Goal: Information Seeking & Learning: Learn about a topic

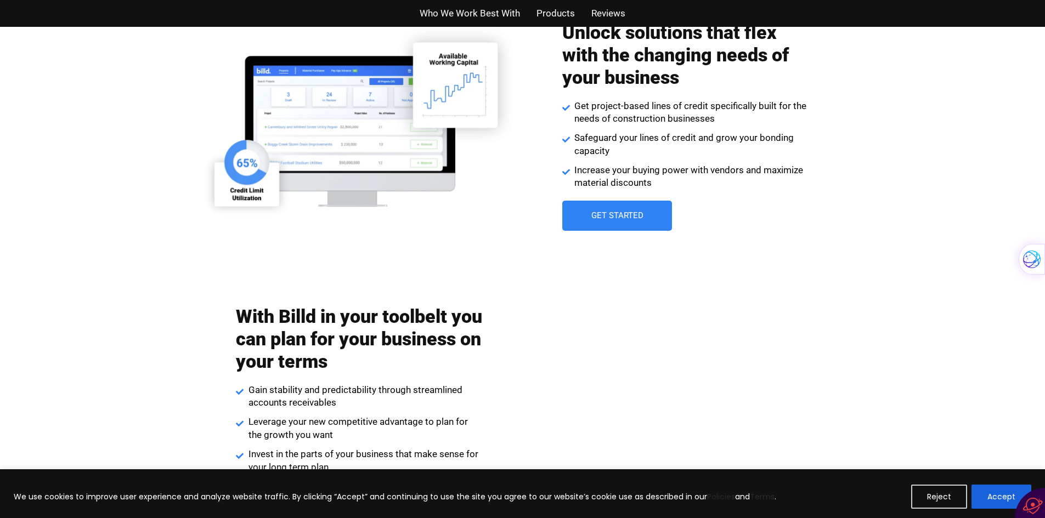
scroll to position [683, 0]
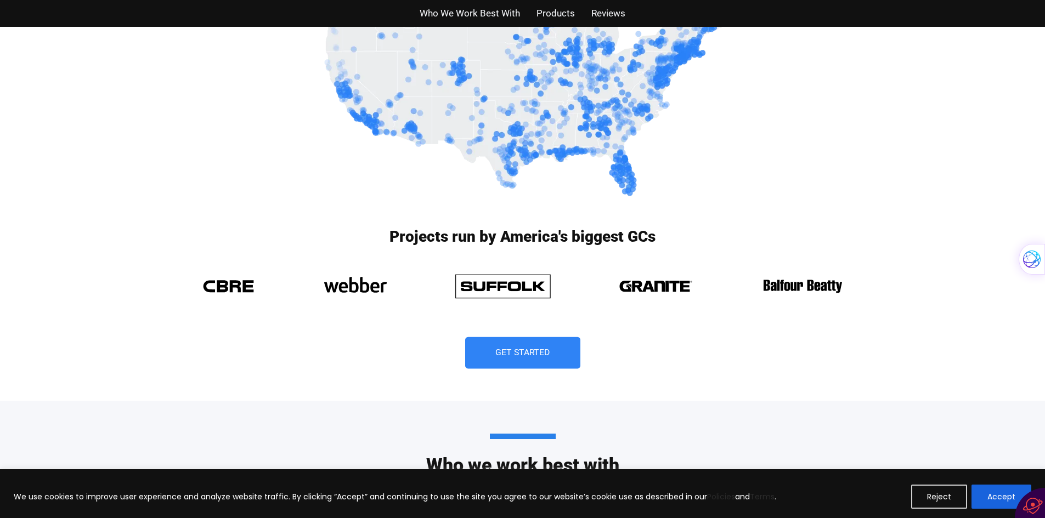
click at [519, 349] on span "Get Started" at bounding box center [522, 353] width 55 height 9
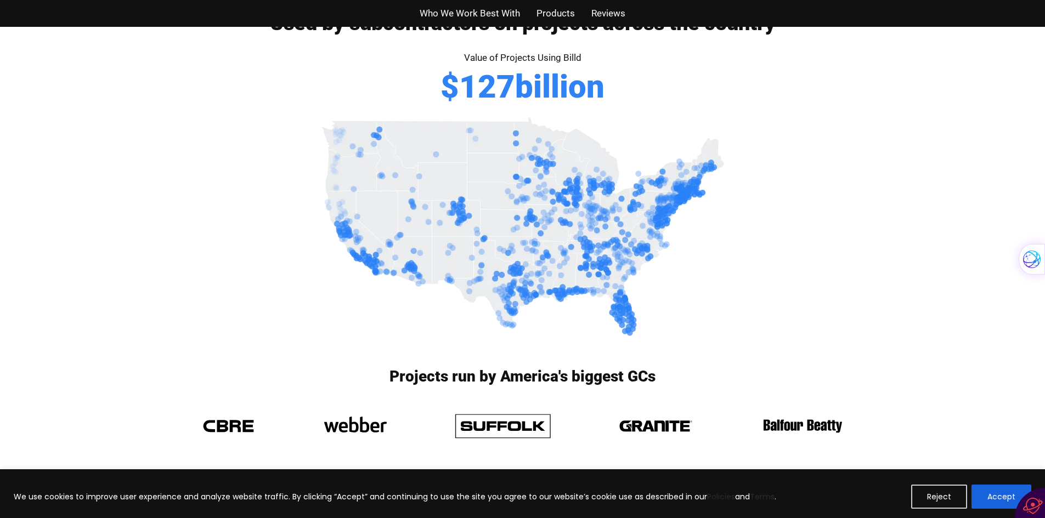
scroll to position [27, 0]
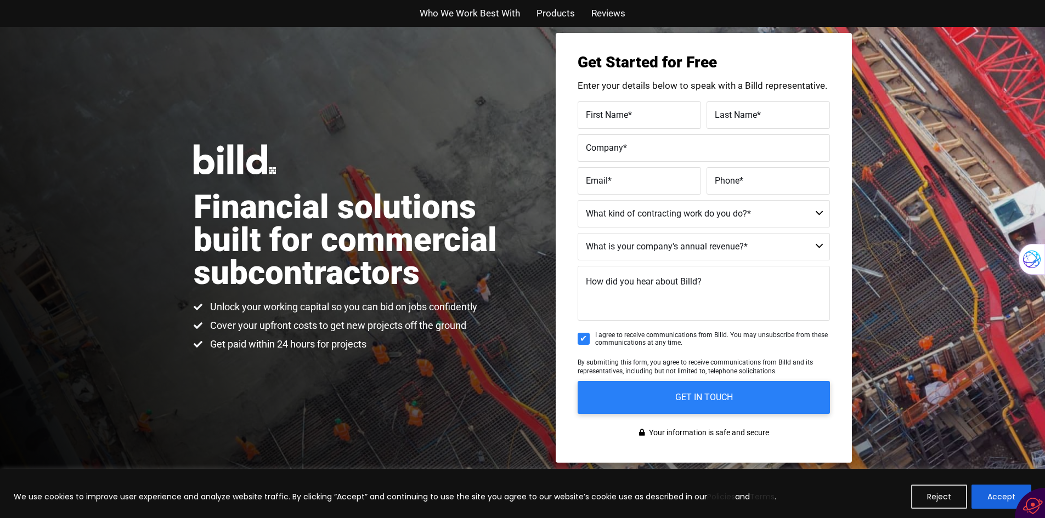
click at [557, 11] on span "Products" at bounding box center [555, 13] width 38 height 16
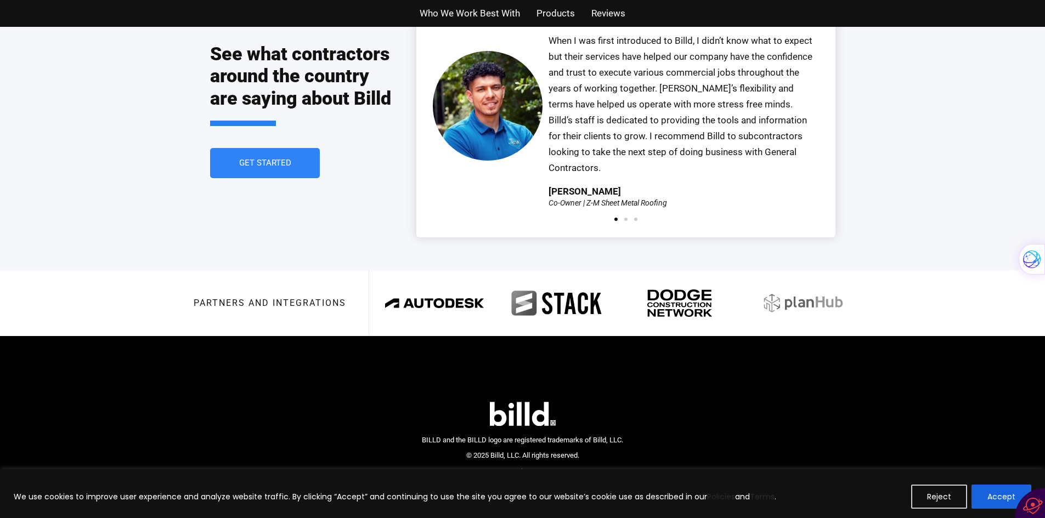
scroll to position [2043, 0]
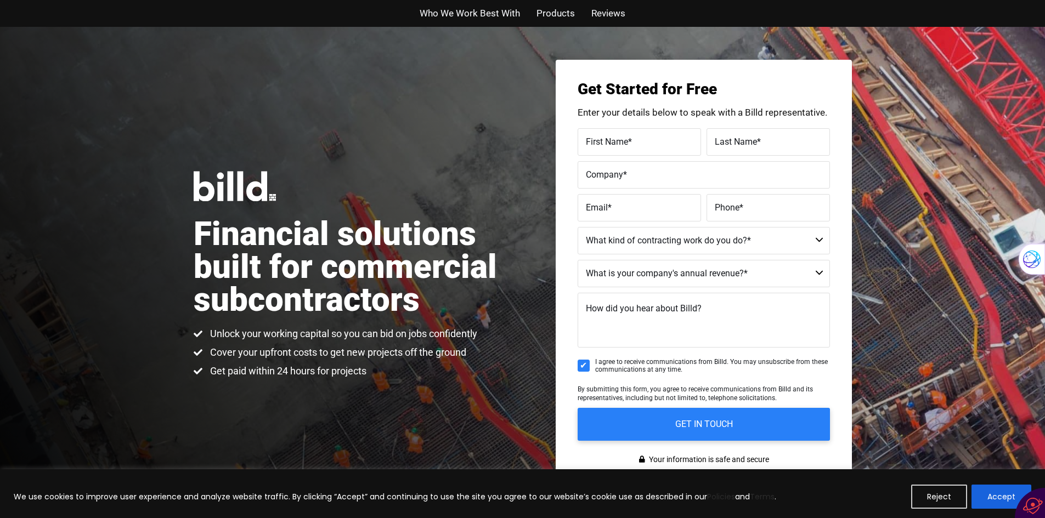
scroll to position [593, 0]
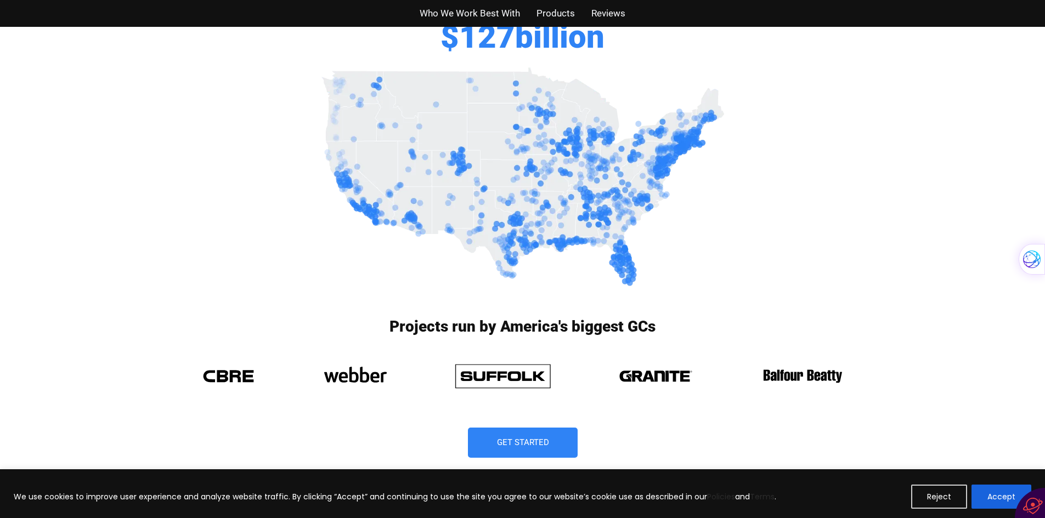
drag, startPoint x: 427, startPoint y: 131, endPoint x: 389, endPoint y: 157, distance: 46.1
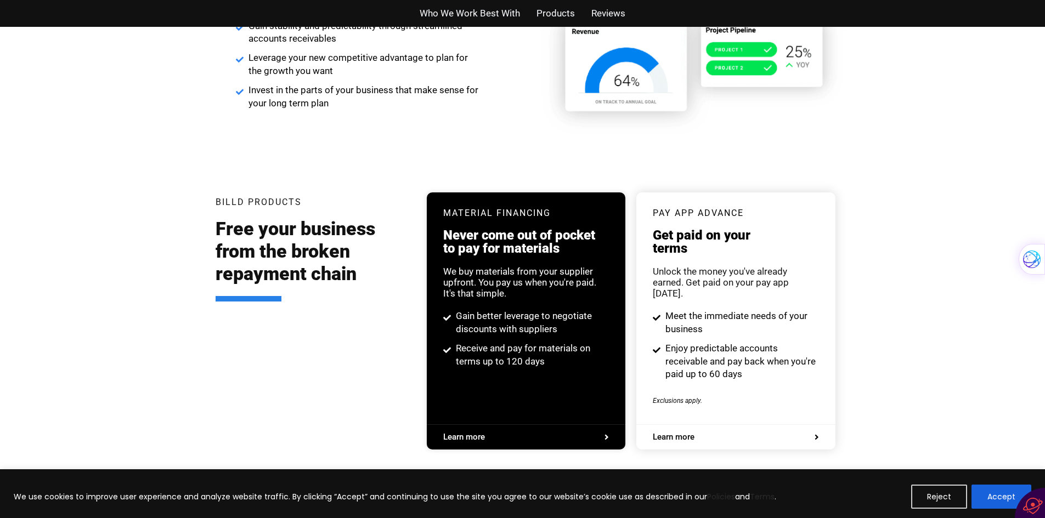
scroll to position [1500, 0]
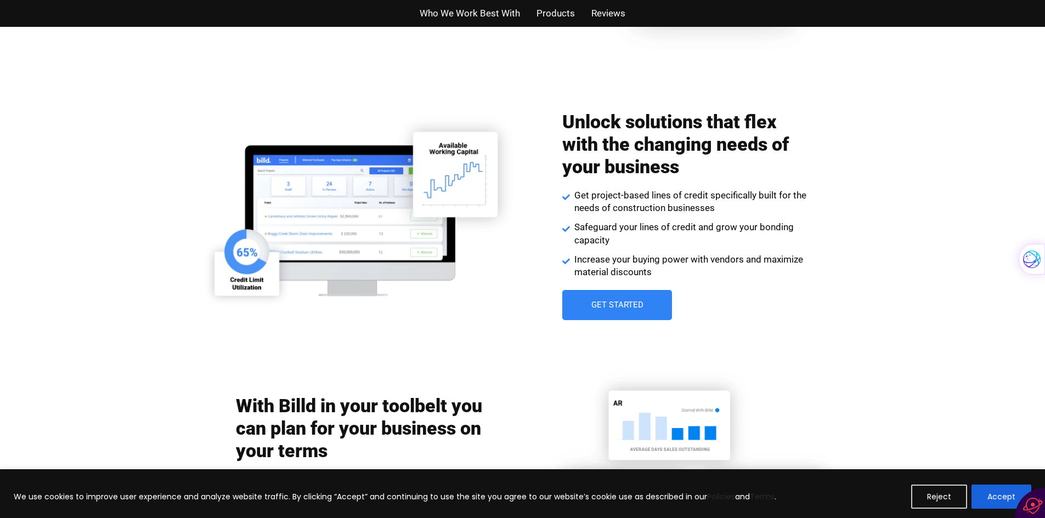
click at [500, 349] on div "With Billd in your toolbelt you can plan for your business on your terms Gain s…" at bounding box center [523, 479] width 658 height 268
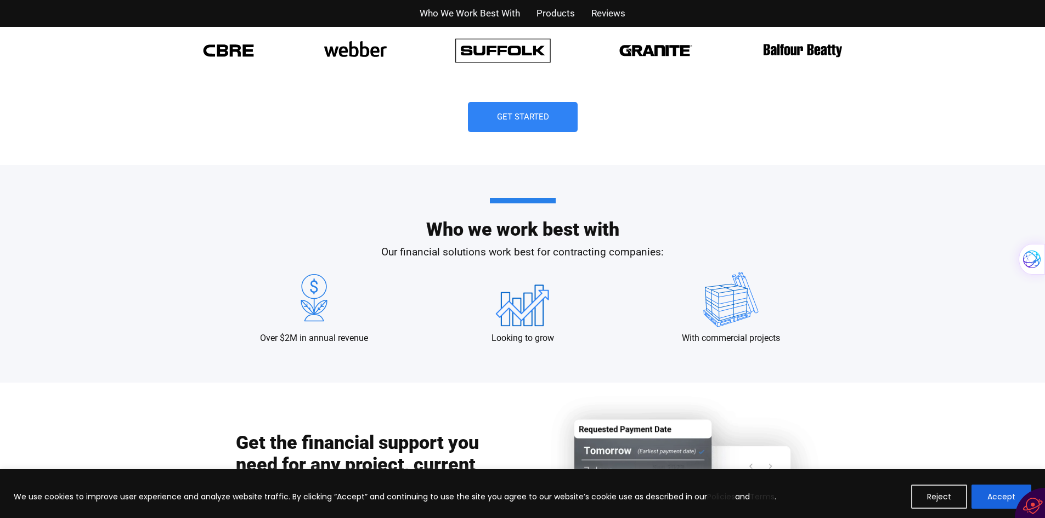
scroll to position [683, 0]
